Goal: Information Seeking & Learning: Learn about a topic

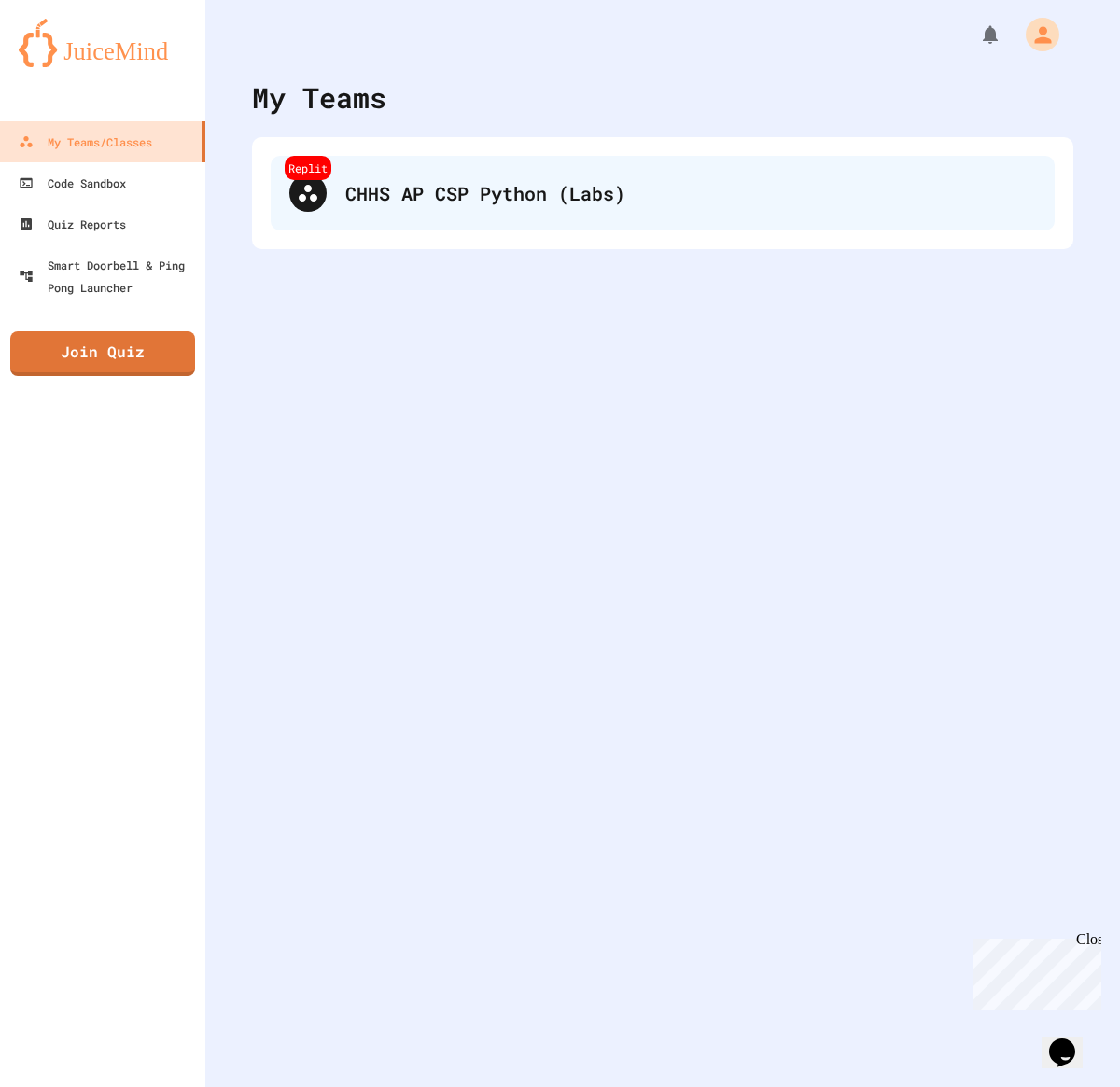
click at [556, 159] on div "Replit CHHS AP CSP Python (Labs)" at bounding box center [662, 193] width 784 height 75
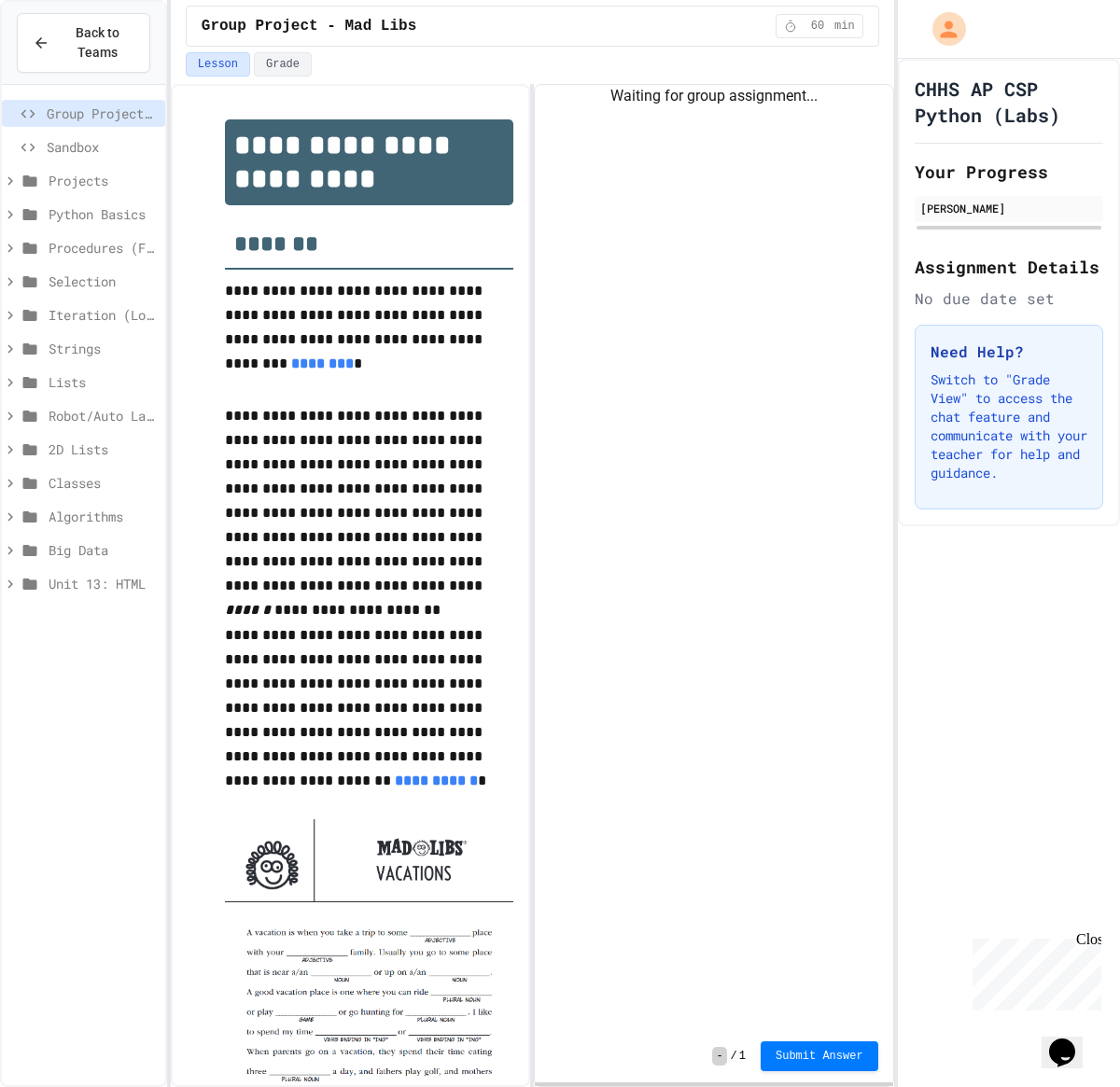
click at [56, 141] on span "Sandbox" at bounding box center [103, 147] width 112 height 19
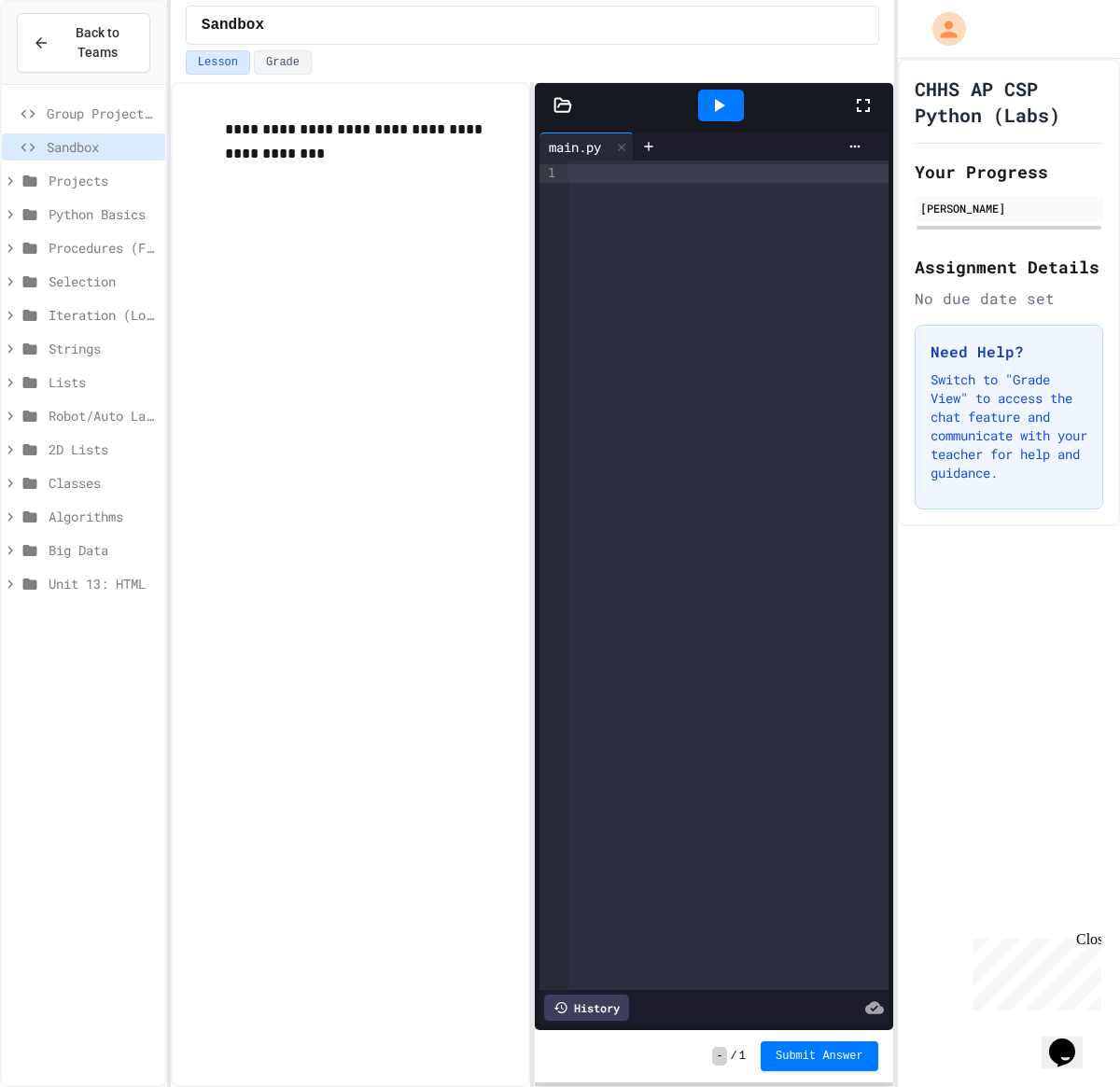
click at [103, 185] on span "Projects" at bounding box center [103, 181] width 110 height 19
click at [103, 204] on div "Project 01: Basic List Analysis" at bounding box center [84, 214] width 163 height 27
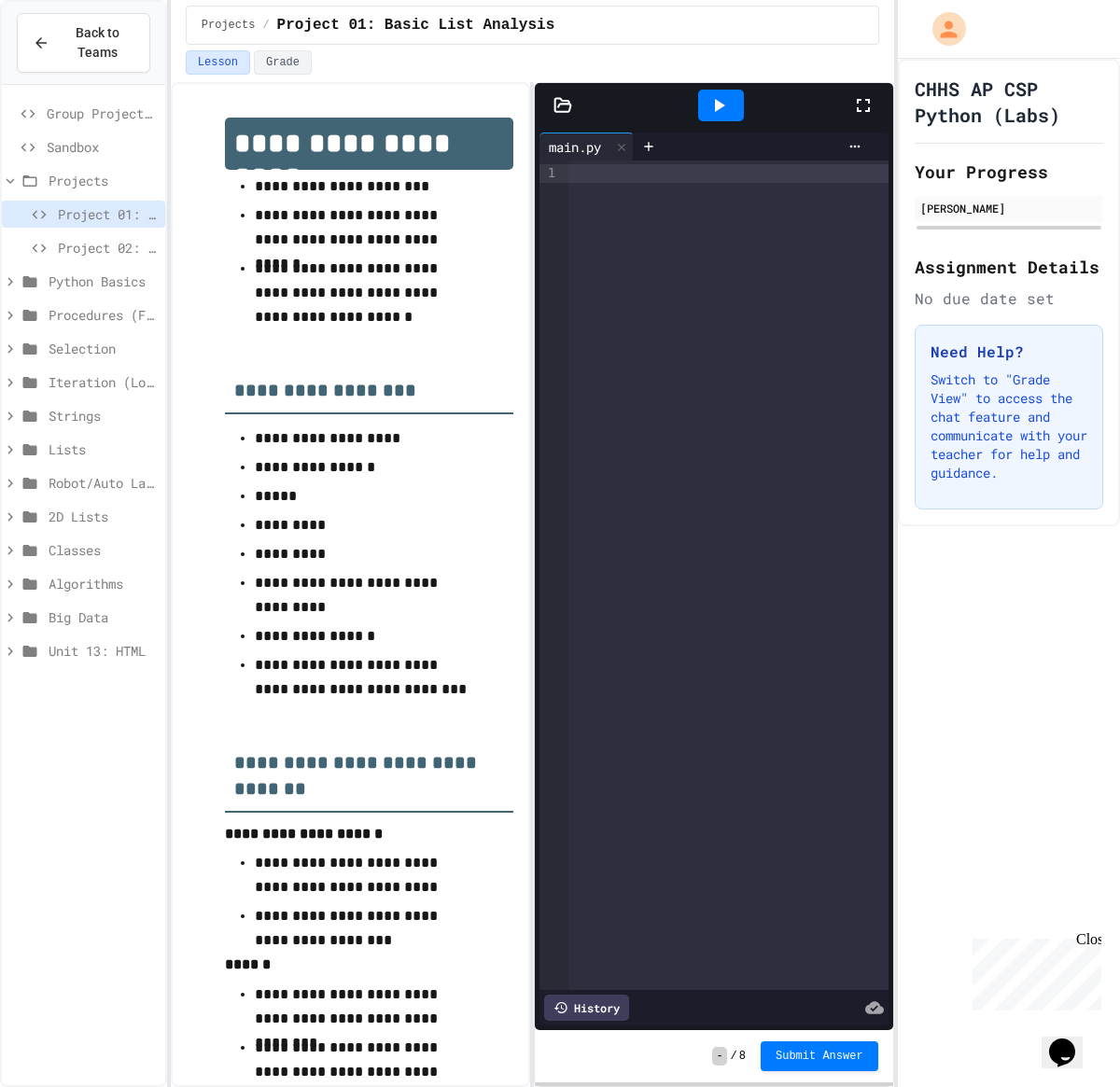
click at [106, 255] on span "Project 02: Choose-Your-Own Adventure" at bounding box center [108, 248] width 100 height 19
